Goal: Information Seeking & Learning: Learn about a topic

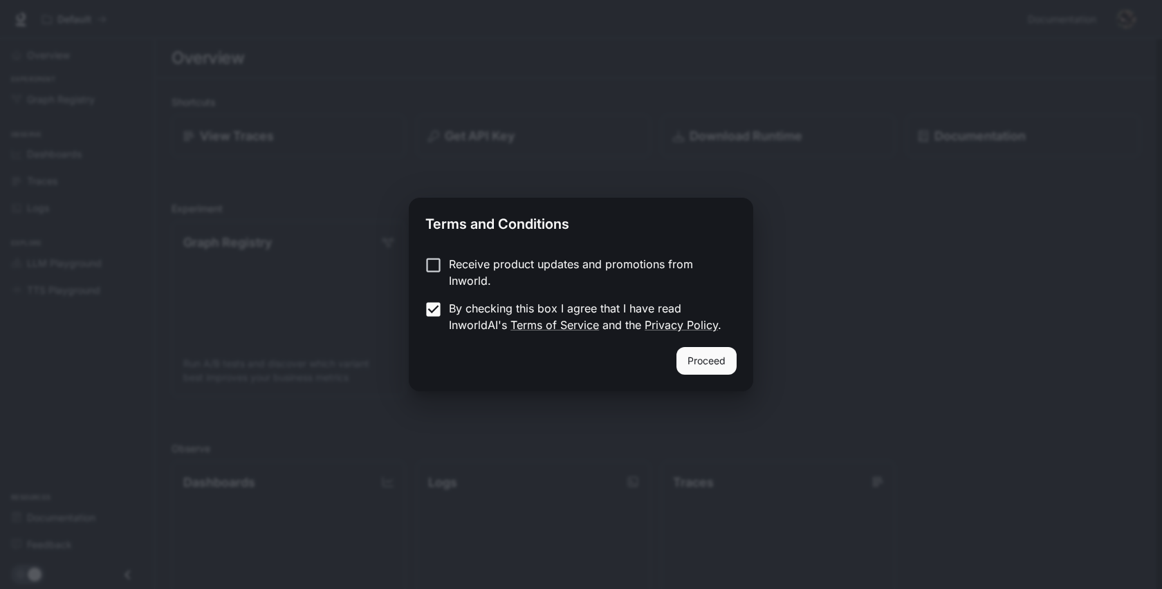
click at [702, 360] on button "Proceed" at bounding box center [706, 361] width 60 height 28
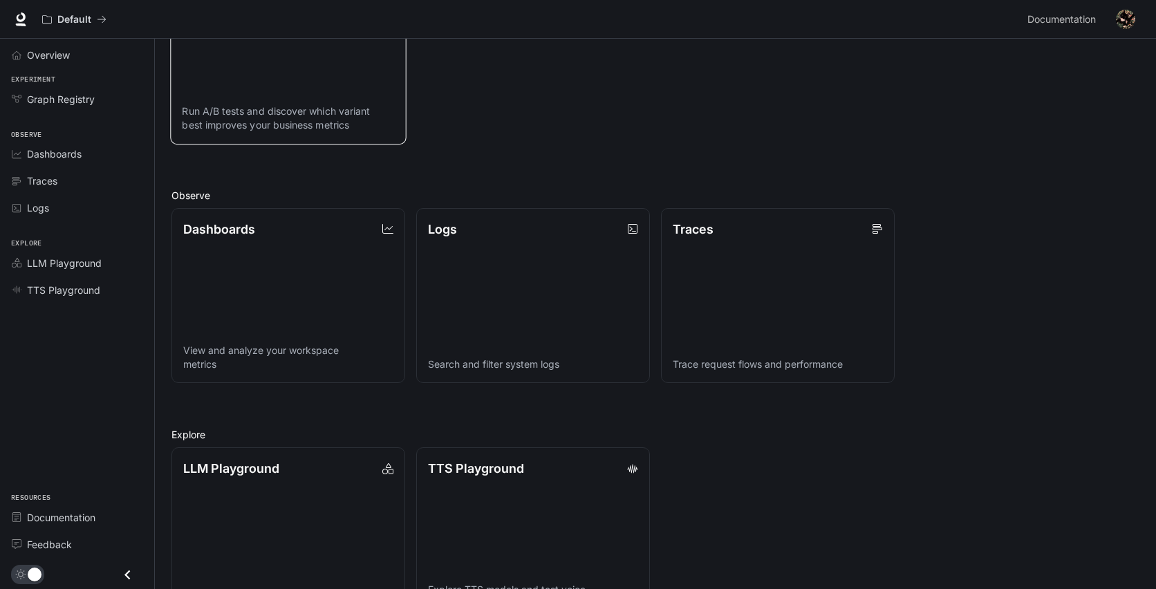
scroll to position [268, 0]
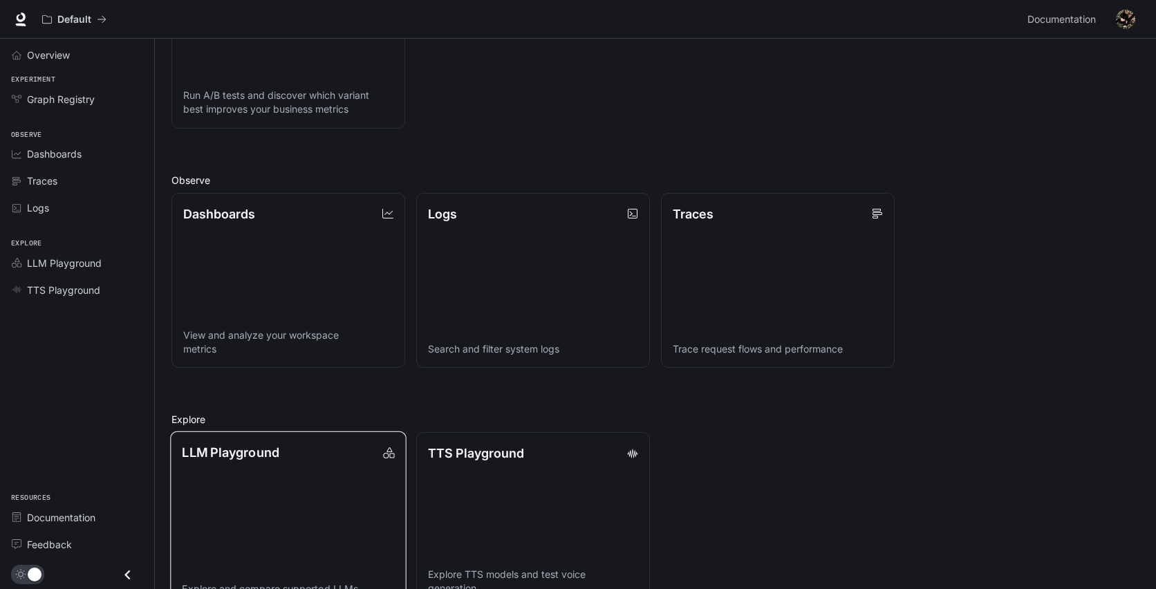
click at [292, 466] on link "LLM Playground Explore and compare supported LLMs" at bounding box center [288, 519] width 236 height 177
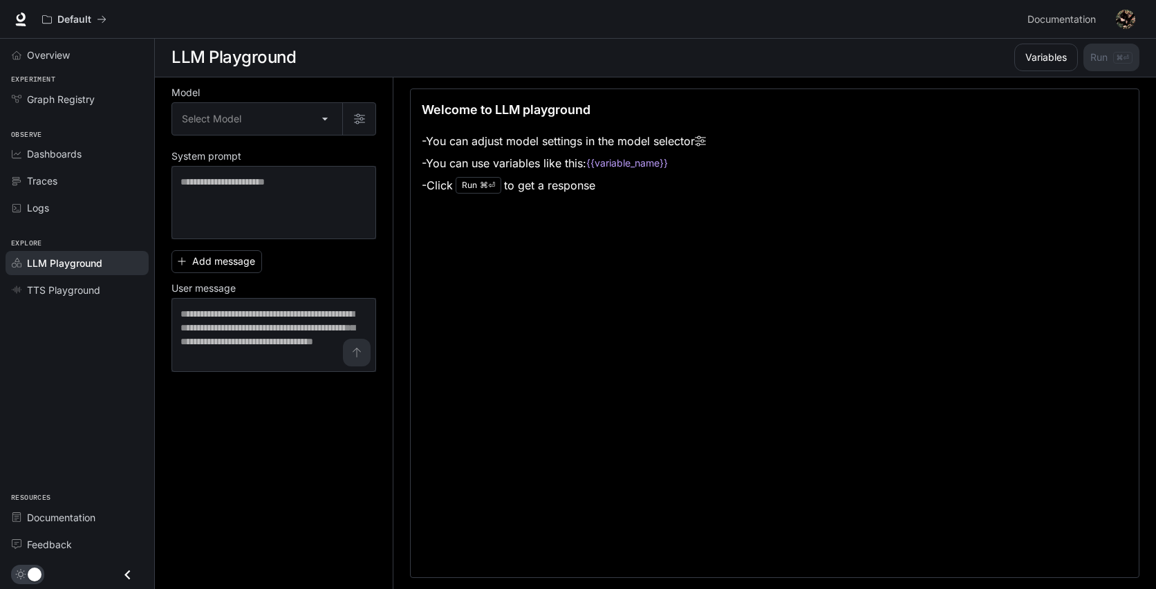
scroll to position [1, 0]
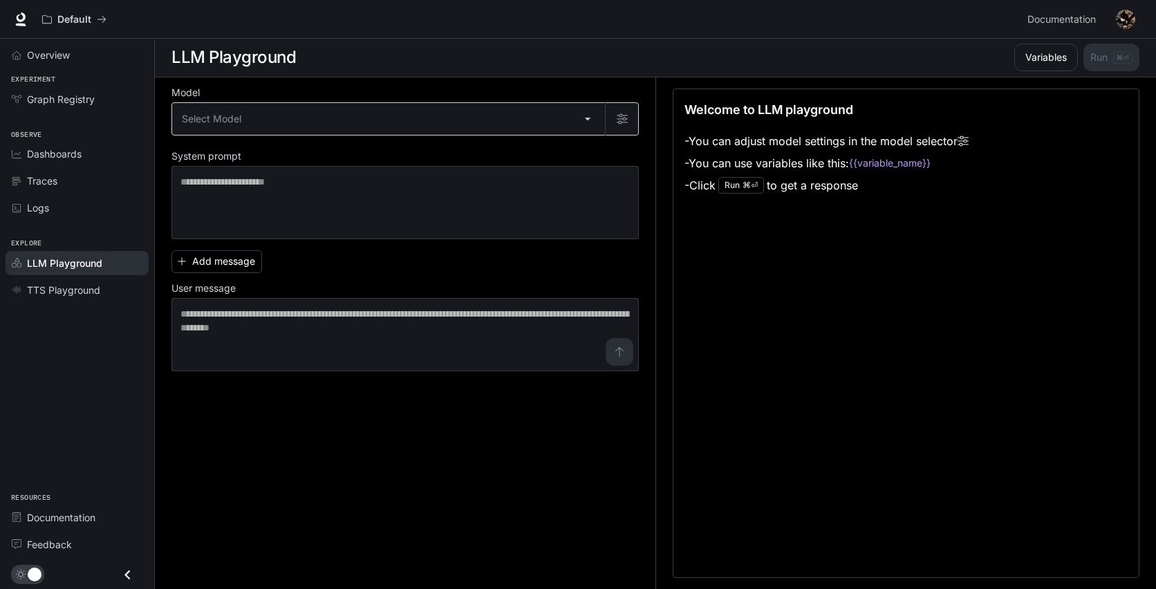
click at [583, 116] on body "Skip to main content Default Documentation Documentation Portal Overview Experi…" at bounding box center [578, 294] width 1156 height 590
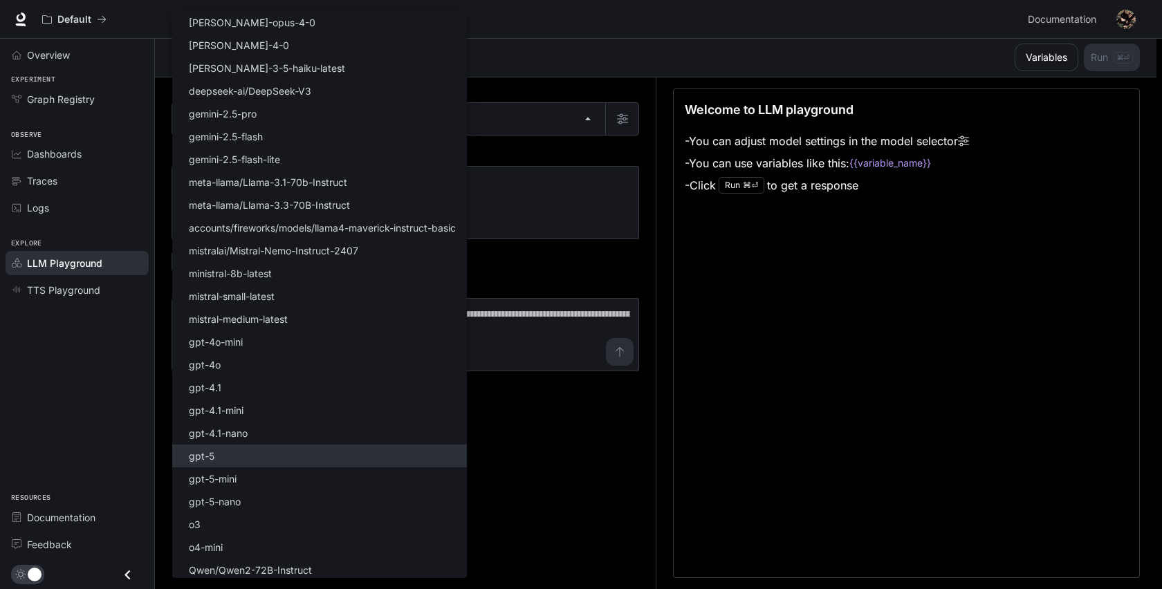
click at [287, 453] on li "gpt-5" at bounding box center [319, 456] width 295 height 23
type input "*****"
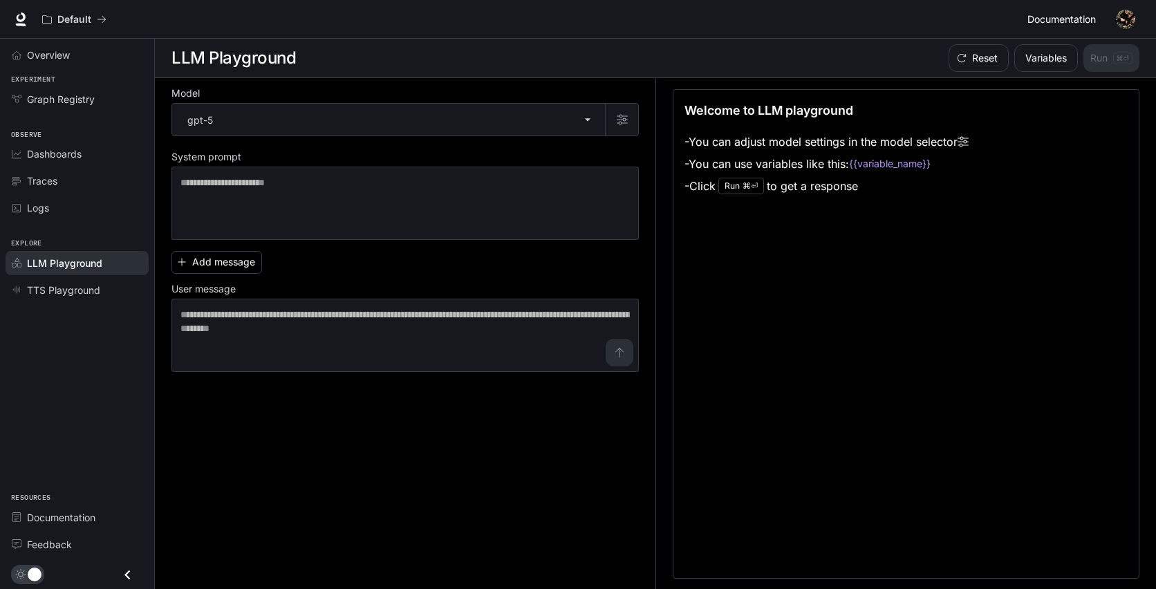
click at [1055, 28] on link "Documentation Documentation" at bounding box center [1064, 20] width 84 height 28
